Goal: Task Accomplishment & Management: Complete application form

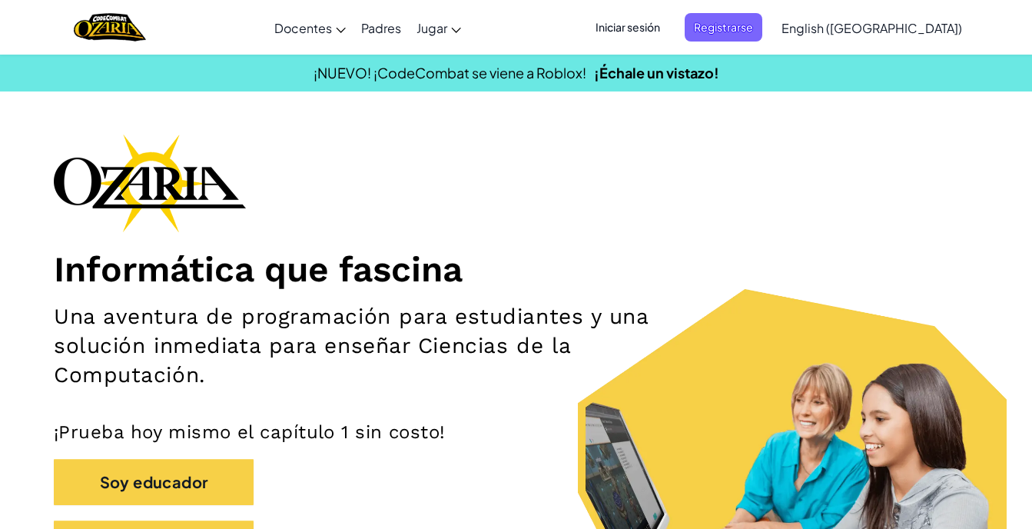
click at [669, 32] on span "Iniciar sesión" at bounding box center [627, 27] width 83 height 28
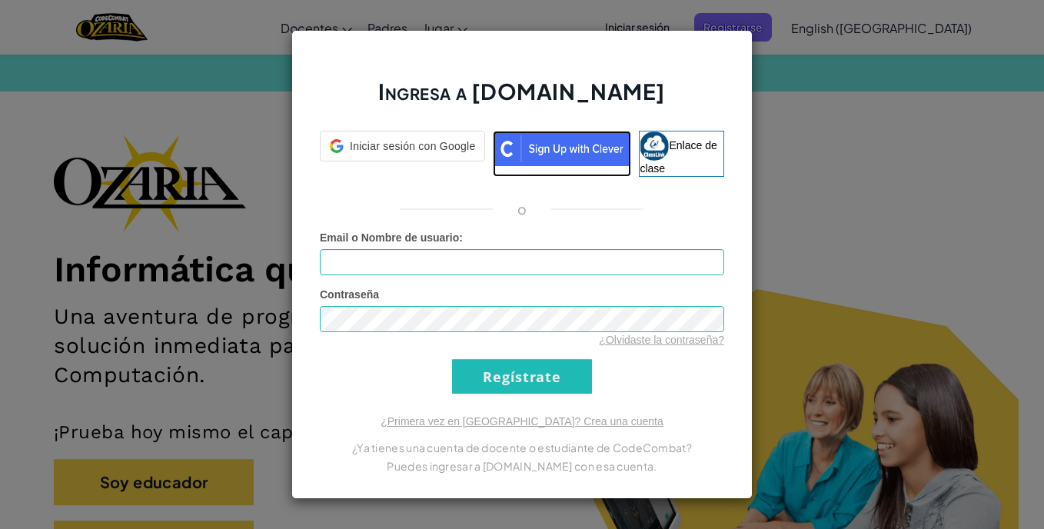
click at [528, 153] on img at bounding box center [562, 148] width 138 height 35
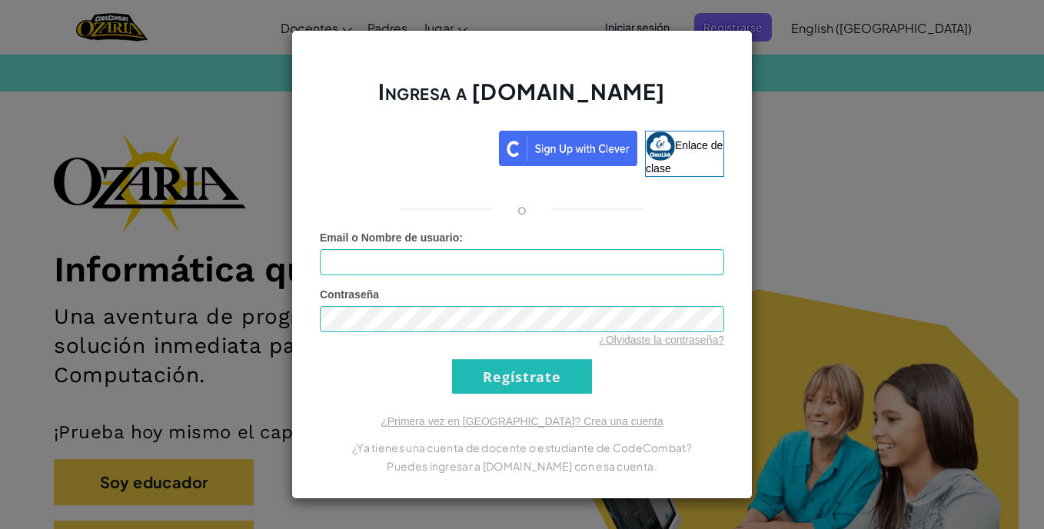
click at [569, 277] on form "Email o Nombre de usuario : Contraseña ¿Olvidaste la contraseña? Regístrate" at bounding box center [522, 312] width 404 height 164
click at [560, 271] on input "Email o Nombre de usuario :" at bounding box center [522, 262] width 404 height 26
type input "[EMAIL_ADDRESS][DOMAIN_NAME]"
click at [511, 367] on input "Regístrate" at bounding box center [522, 376] width 140 height 35
